Goal: Information Seeking & Learning: Learn about a topic

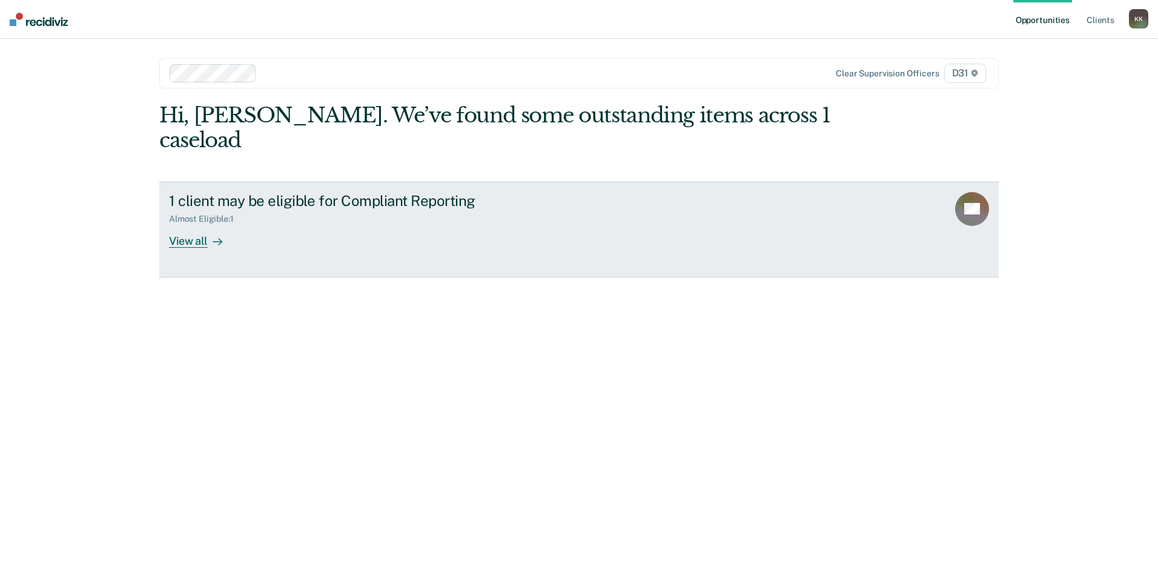
click at [190, 224] on div "View all" at bounding box center [203, 236] width 68 height 24
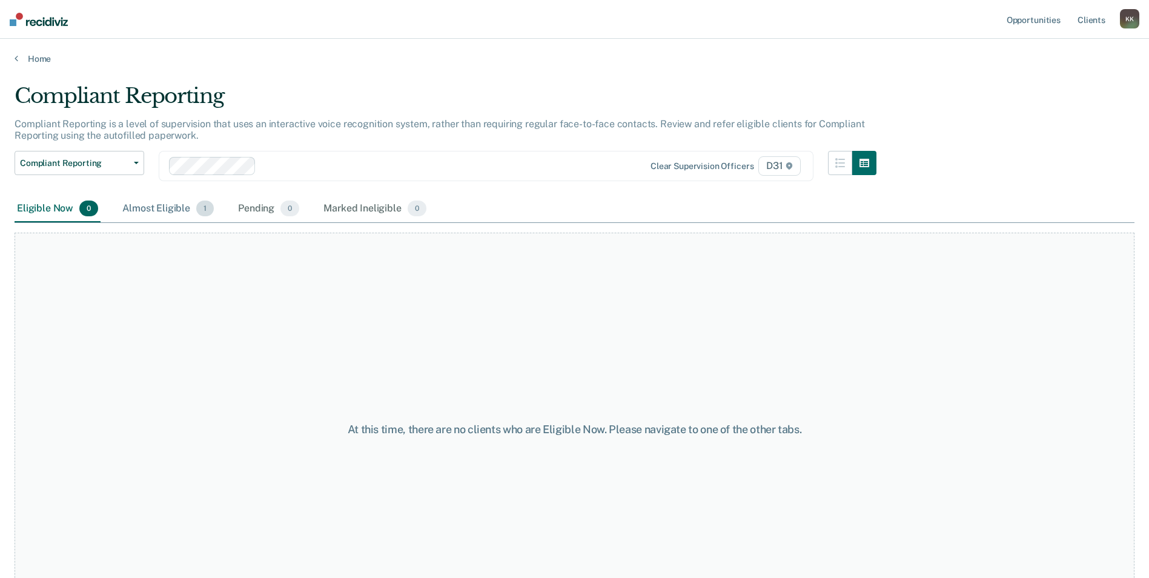
click at [189, 211] on div "Almost Eligible 1" at bounding box center [168, 209] width 96 height 27
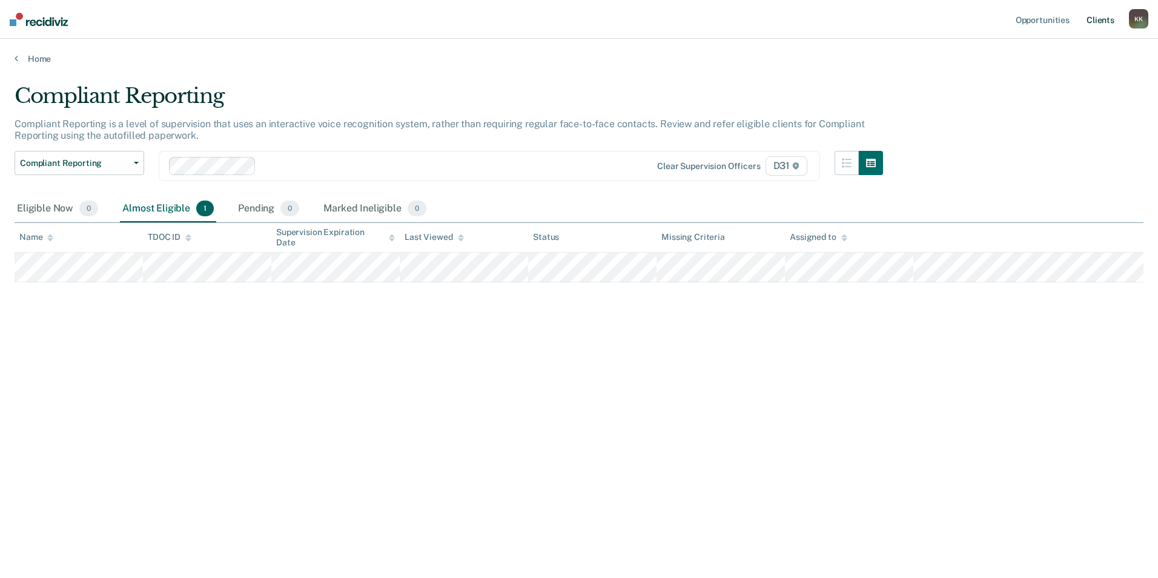
click at [1102, 18] on link "Client s" at bounding box center [1100, 19] width 33 height 39
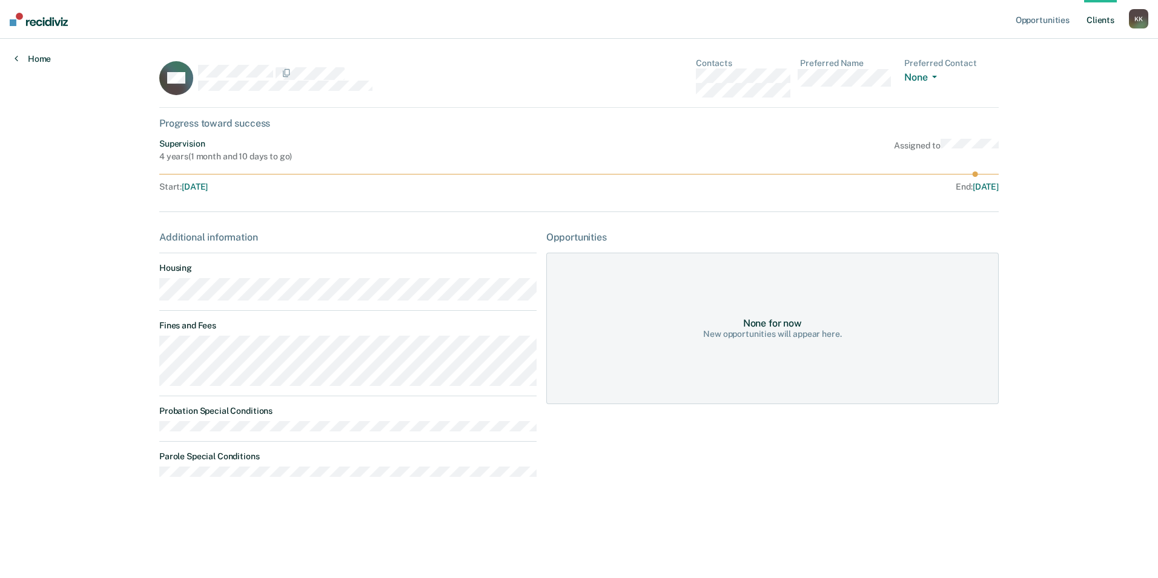
click at [18, 61] on icon at bounding box center [17, 58] width 4 height 10
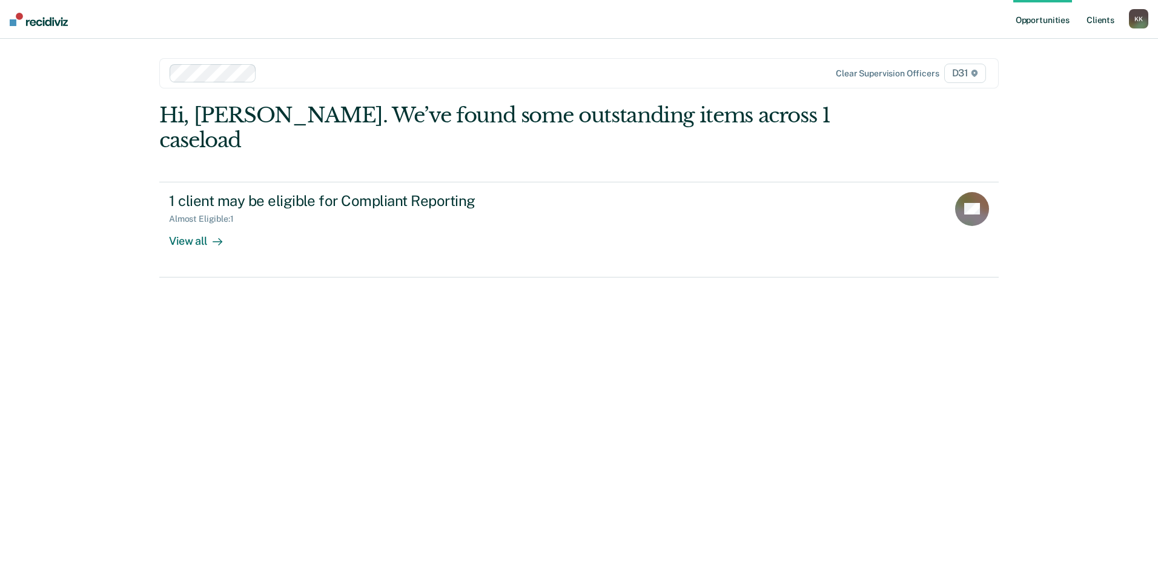
click at [1098, 18] on link "Client s" at bounding box center [1100, 19] width 33 height 39
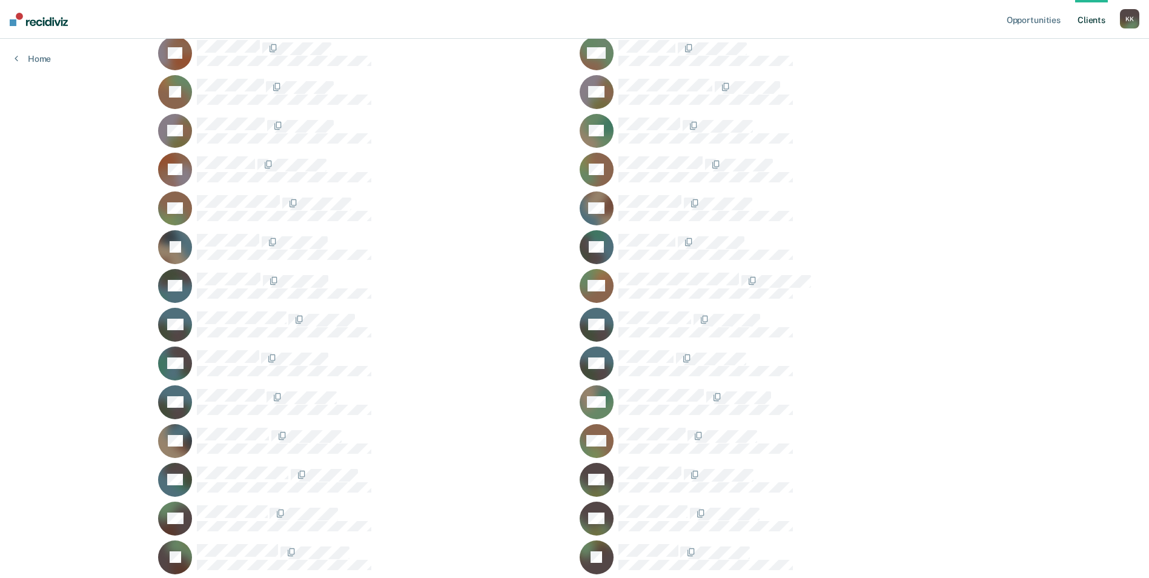
scroll to position [424, 0]
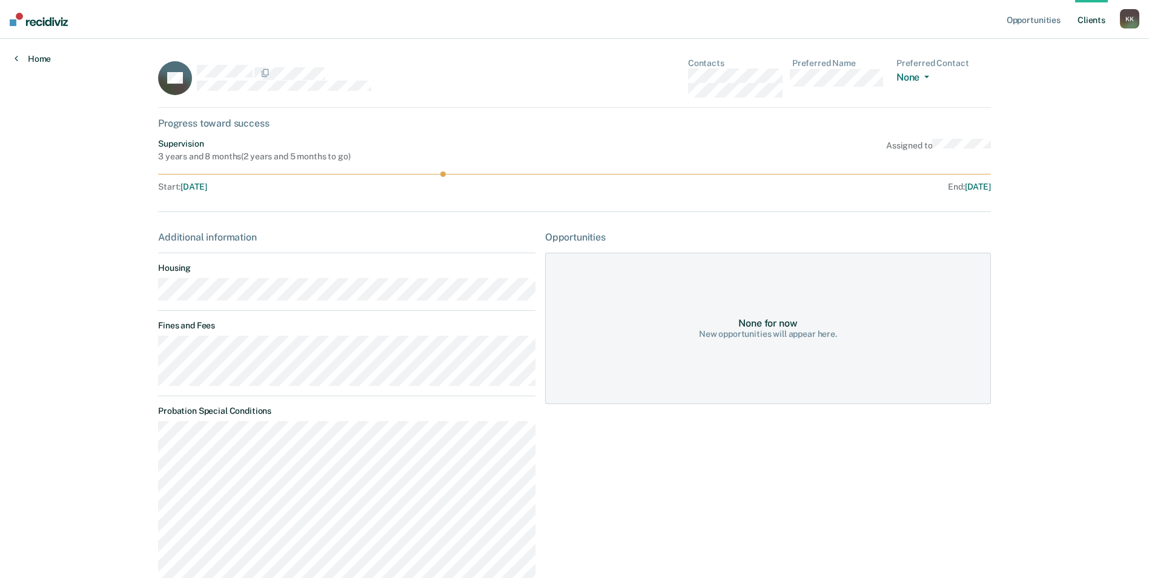
click at [47, 60] on link "Home" at bounding box center [33, 58] width 36 height 11
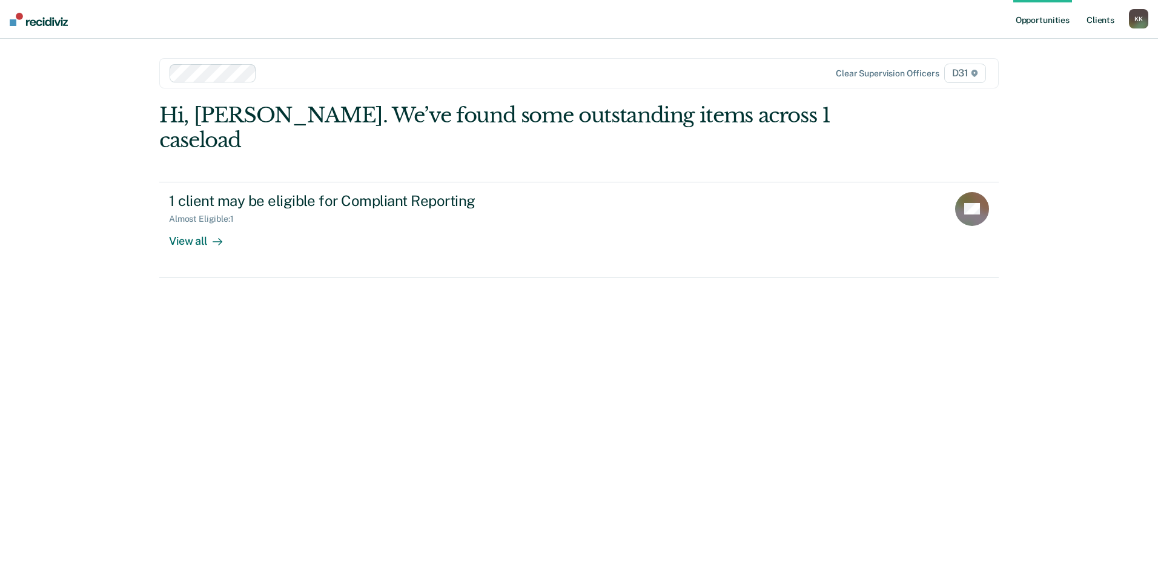
click at [1095, 21] on link "Client s" at bounding box center [1100, 19] width 33 height 39
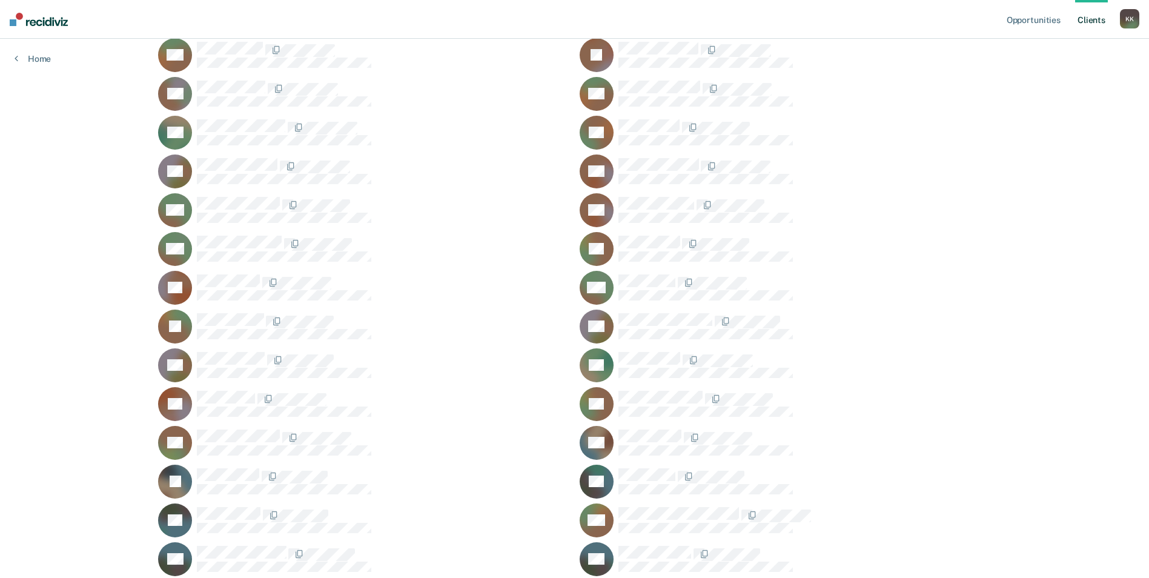
scroll to position [242, 0]
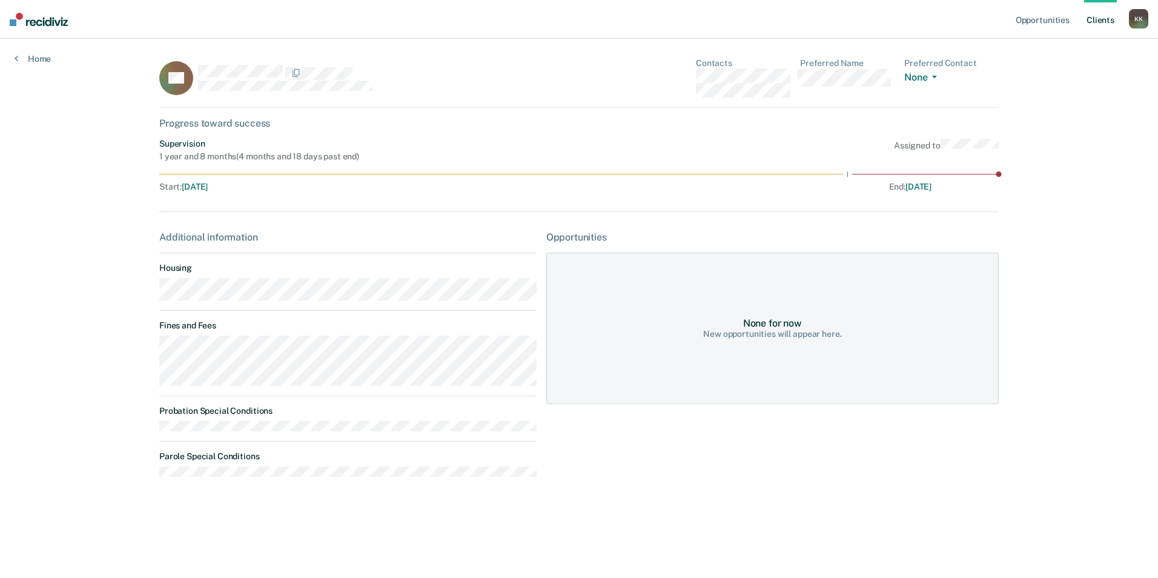
click at [1091, 21] on link "Client s" at bounding box center [1100, 19] width 33 height 39
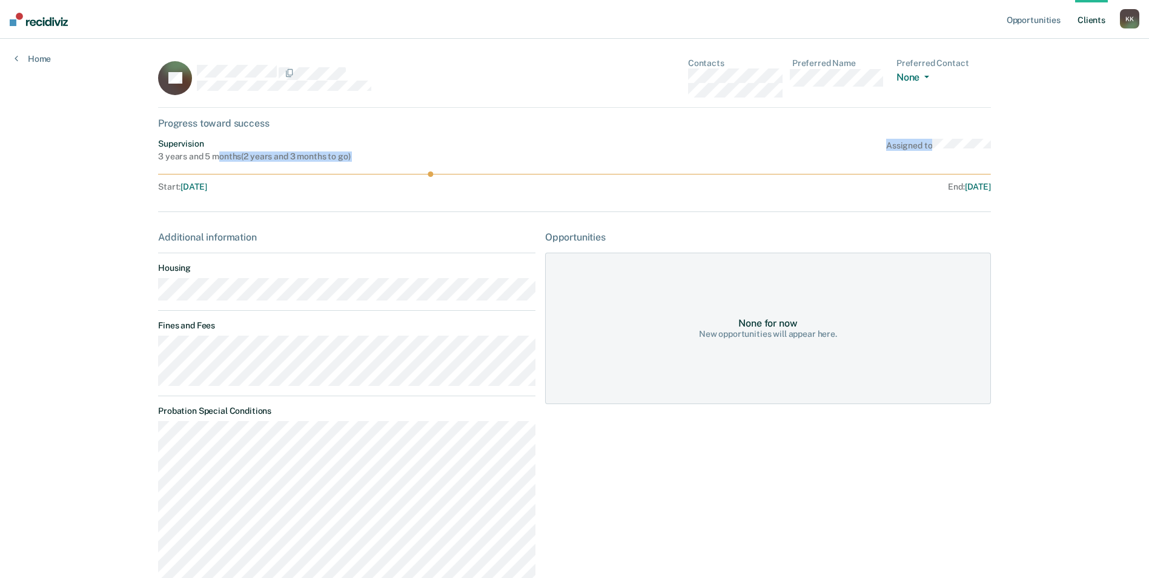
drag, startPoint x: 215, startPoint y: 154, endPoint x: 413, endPoint y: 179, distance: 199.5
click at [413, 179] on div "Supervision 3 years and 5 months ( 2 years and 3 months to go ) Assigned to Sta…" at bounding box center [574, 165] width 833 height 53
click at [373, 303] on div "Additional information Housing Fines and Fees Probation Special Conditions Paro…" at bounding box center [346, 455] width 377 height 449
click at [1091, 18] on link "Client s" at bounding box center [1091, 19] width 33 height 39
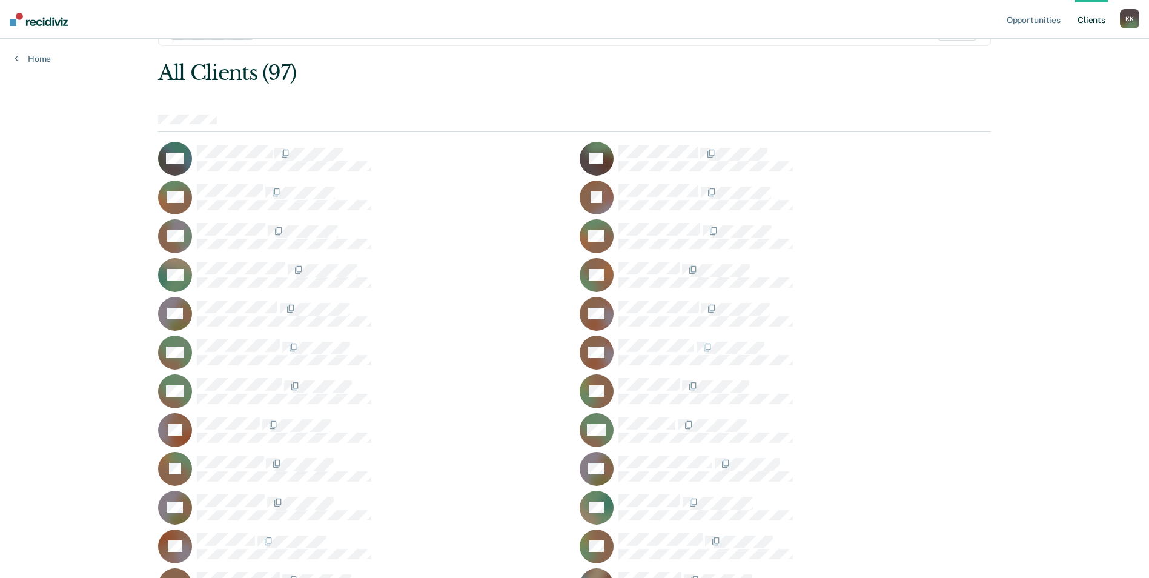
scroll to position [61, 0]
